Goal: Browse casually: Explore the website without a specific task or goal

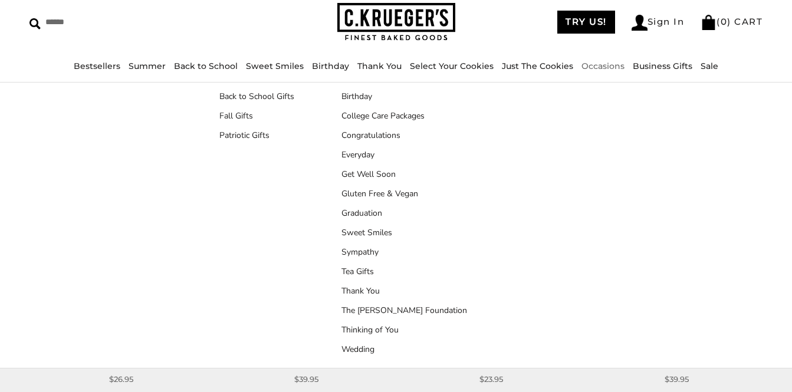
scroll to position [43, 0]
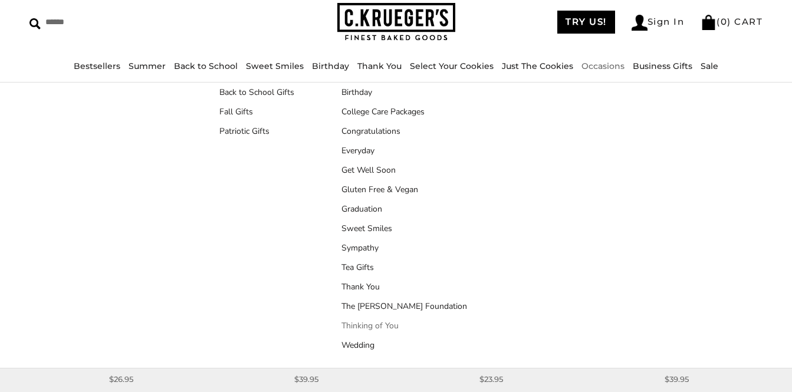
click at [387, 327] on link "Thinking of You" at bounding box center [404, 326] width 126 height 12
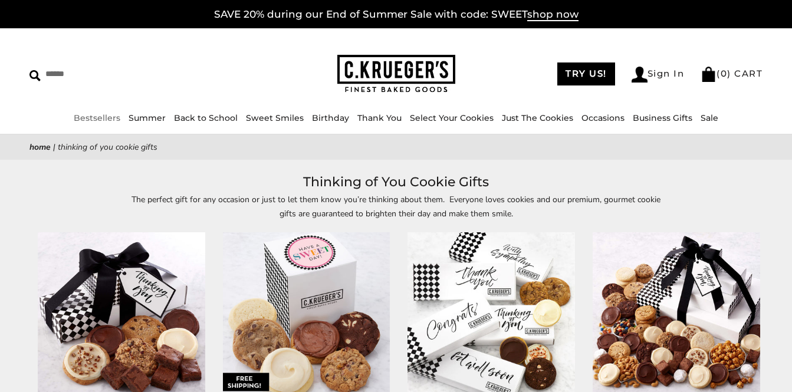
click at [92, 117] on link "Bestsellers" at bounding box center [97, 118] width 47 height 11
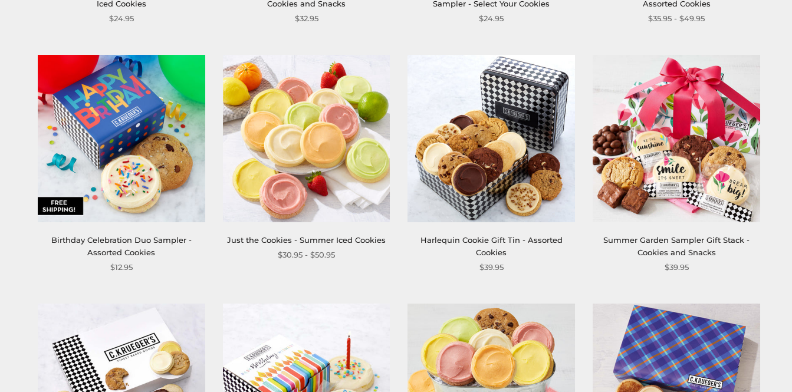
scroll to position [953, 0]
